Goal: Find contact information: Find contact information

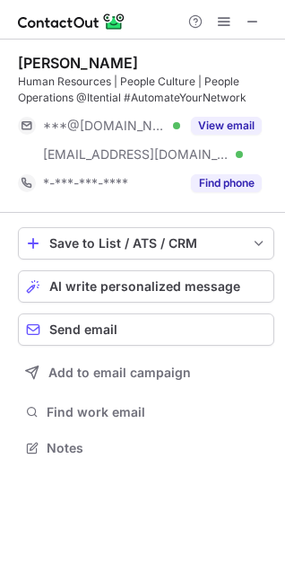
scroll to position [435, 285]
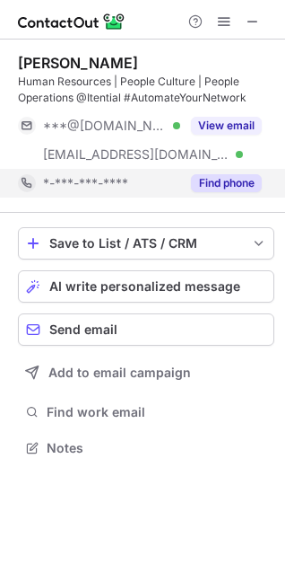
click at [227, 174] on button "Find phone" at bounding box center [226, 183] width 71 height 18
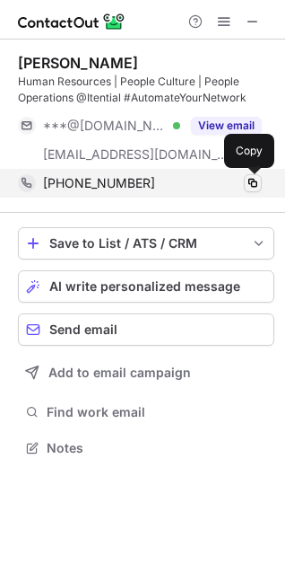
click at [248, 186] on span at bounding box center [253, 183] width 14 height 14
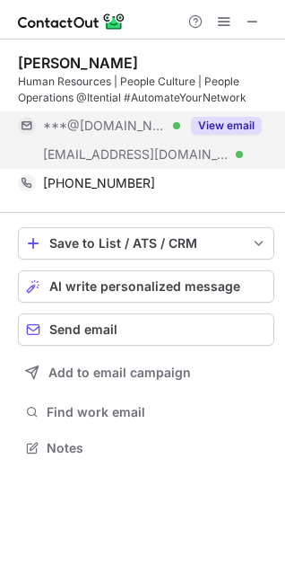
click at [218, 128] on button "View email" at bounding box center [226, 126] width 71 height 18
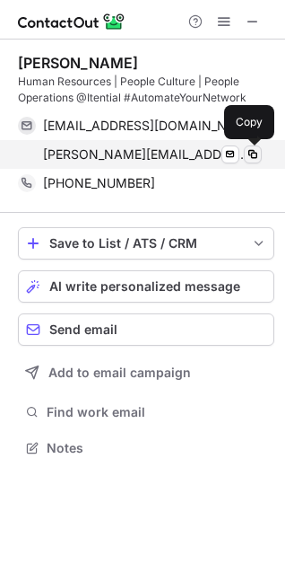
click at [255, 154] on span at bounding box center [253, 154] width 14 height 14
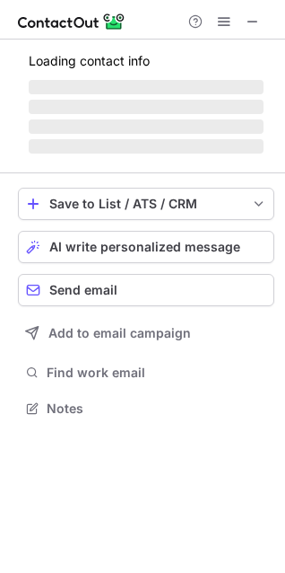
scroll to position [419, 285]
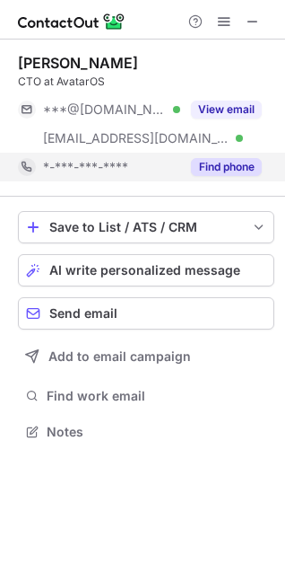
click at [232, 157] on div "Find phone" at bounding box center [221, 167] width 82 height 29
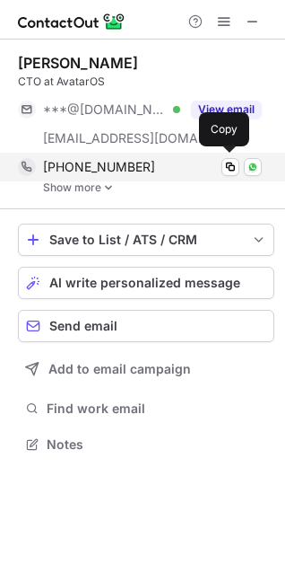
click at [97, 178] on div "+447402615924 Copy WhatsApp" at bounding box center [140, 167] width 244 height 29
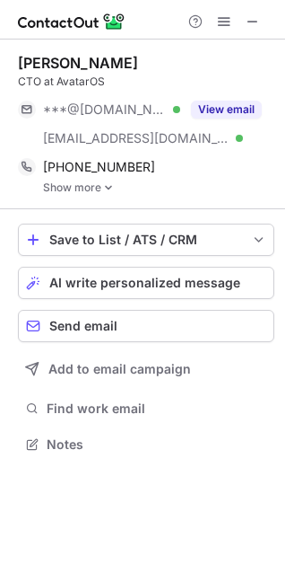
click at [108, 185] on img at bounding box center [108, 187] width 11 height 13
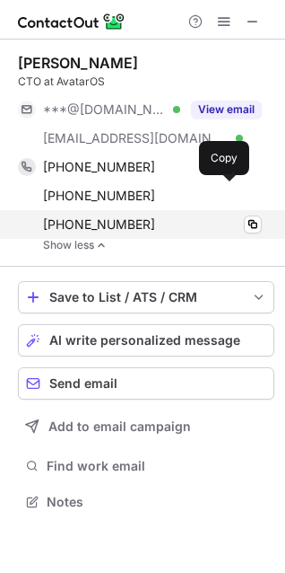
scroll to position [489, 285]
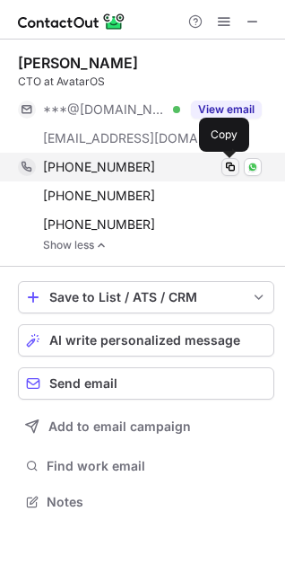
click at [229, 165] on span at bounding box center [230, 167] width 14 height 14
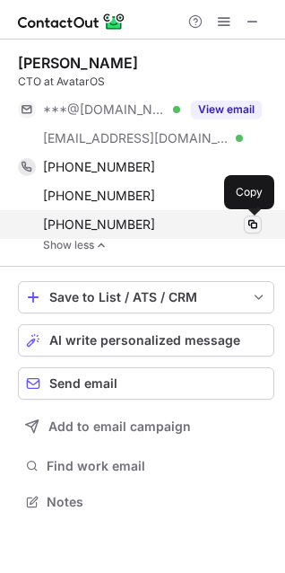
click at [249, 223] on span at bounding box center [253, 224] width 14 height 14
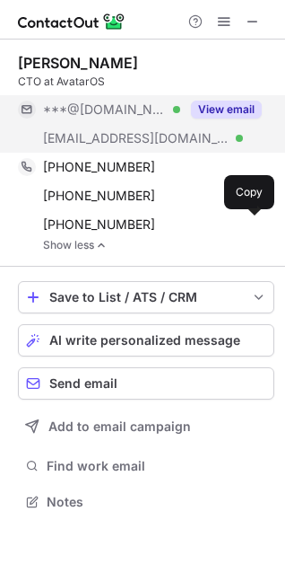
click at [227, 116] on button "View email" at bounding box center [226, 110] width 71 height 18
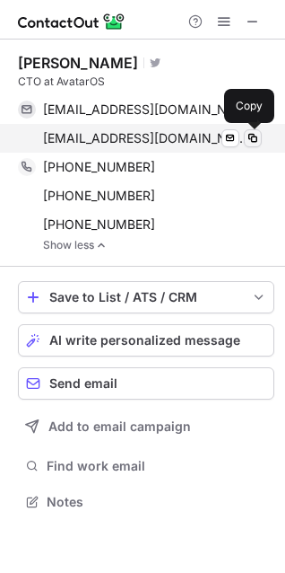
click at [255, 138] on span at bounding box center [253, 138] width 14 height 14
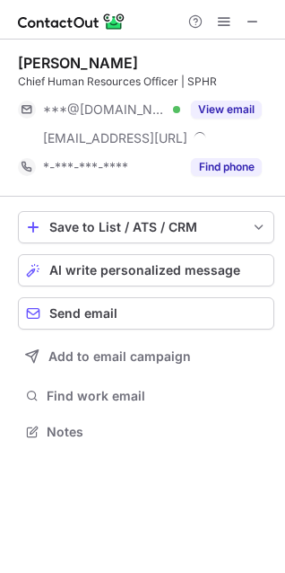
scroll to position [419, 285]
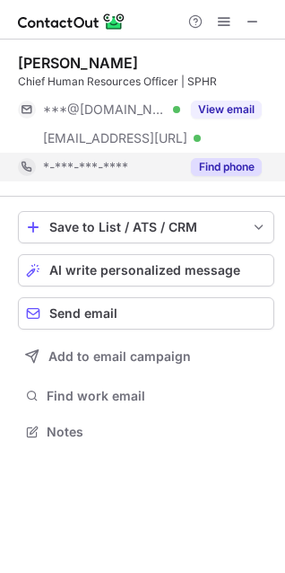
click at [256, 163] on button "Find phone" at bounding box center [226, 167] width 71 height 18
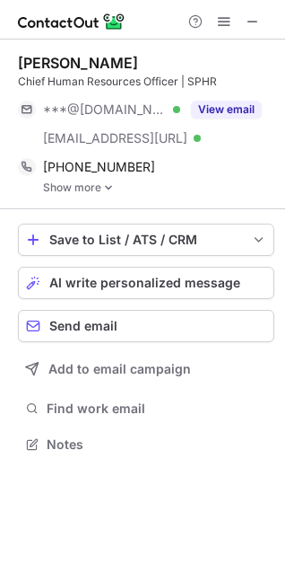
scroll to position [432, 285]
click at [109, 188] on img at bounding box center [108, 187] width 11 height 13
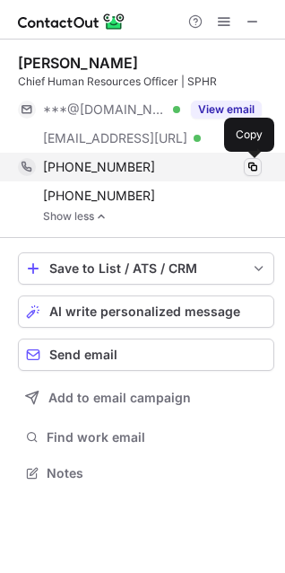
click at [255, 159] on button at bounding box center [253, 167] width 18 height 18
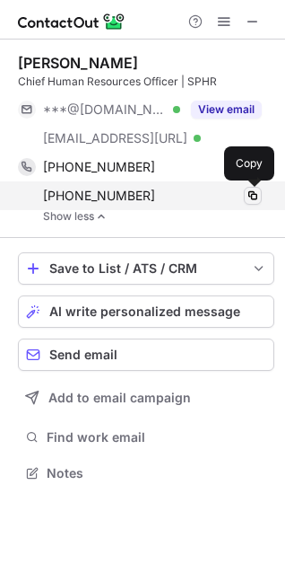
click at [249, 194] on span at bounding box center [253, 195] width 14 height 14
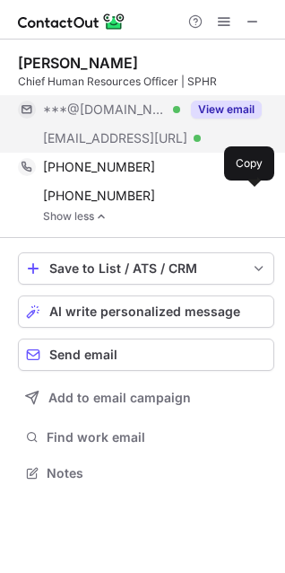
click at [228, 104] on button "View email" at bounding box center [226, 110] width 71 height 18
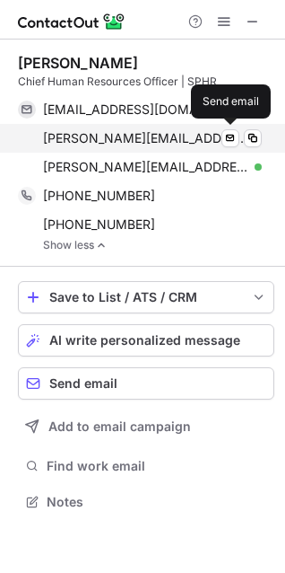
scroll to position [489, 285]
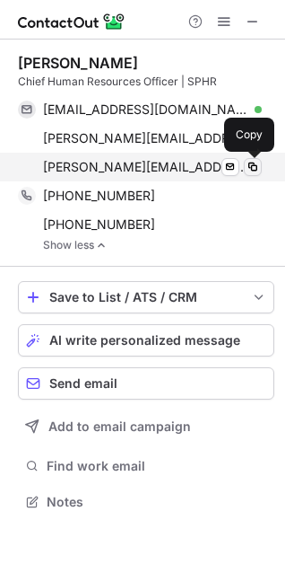
click at [259, 162] on span at bounding box center [253, 167] width 14 height 14
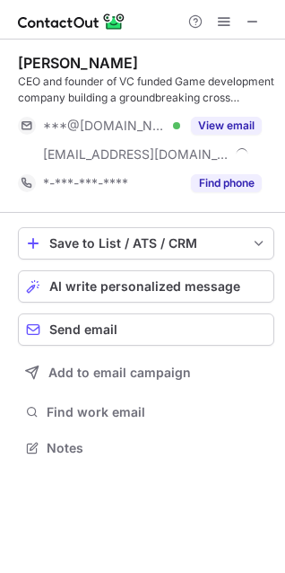
scroll to position [435, 285]
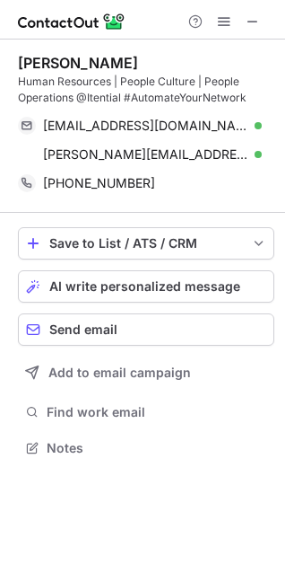
scroll to position [435, 285]
